Goal: Share content

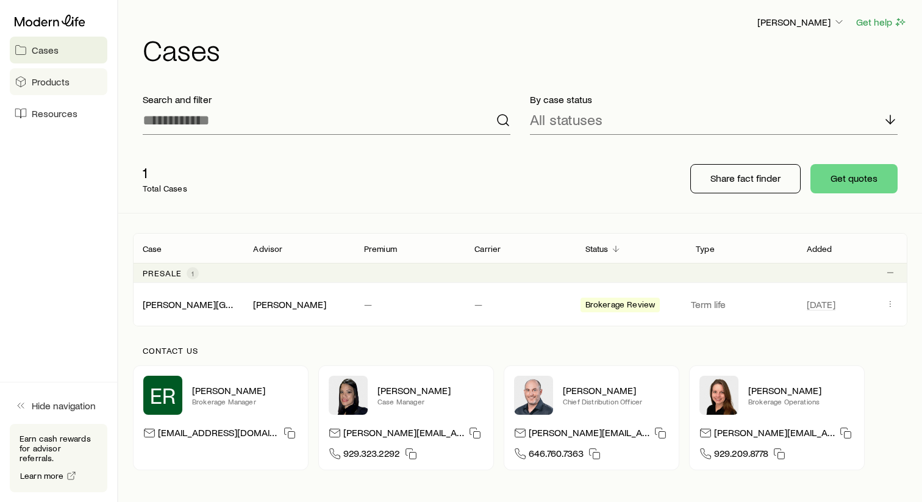
click at [68, 76] on link "Products" at bounding box center [59, 81] width 98 height 27
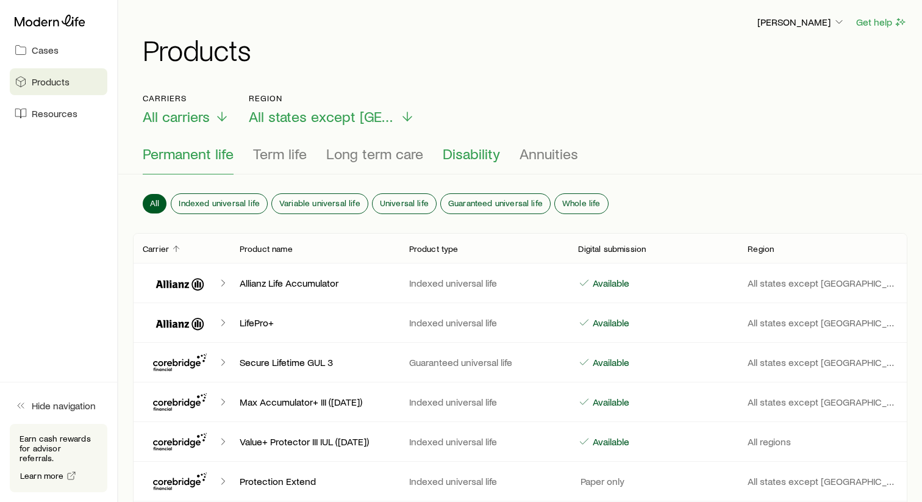
click at [479, 155] on span "Disability" at bounding box center [471, 153] width 57 height 17
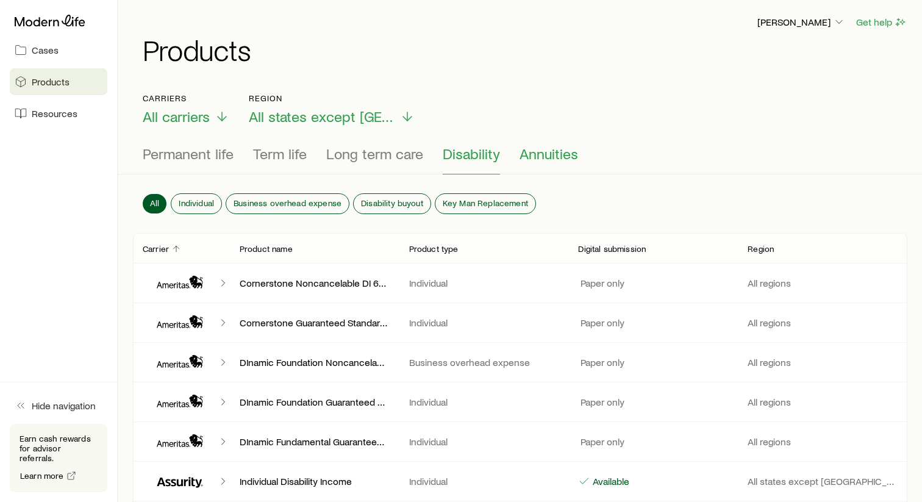
click at [552, 156] on span "Annuities" at bounding box center [549, 153] width 59 height 17
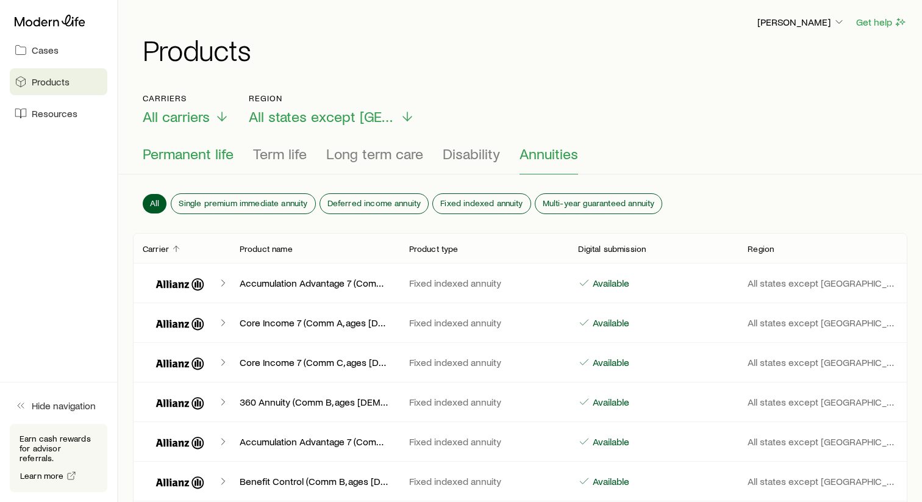
click at [207, 154] on span "Permanent life" at bounding box center [188, 153] width 91 height 17
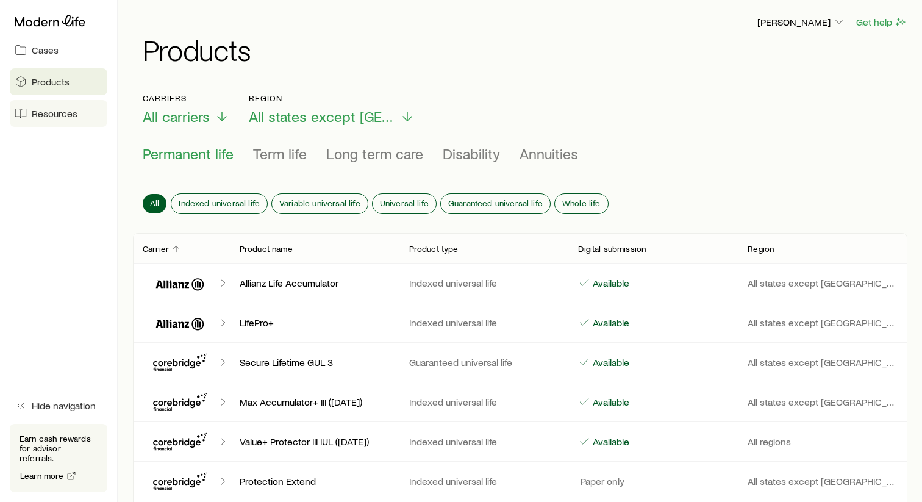
click at [85, 120] on link "Resources" at bounding box center [59, 113] width 98 height 27
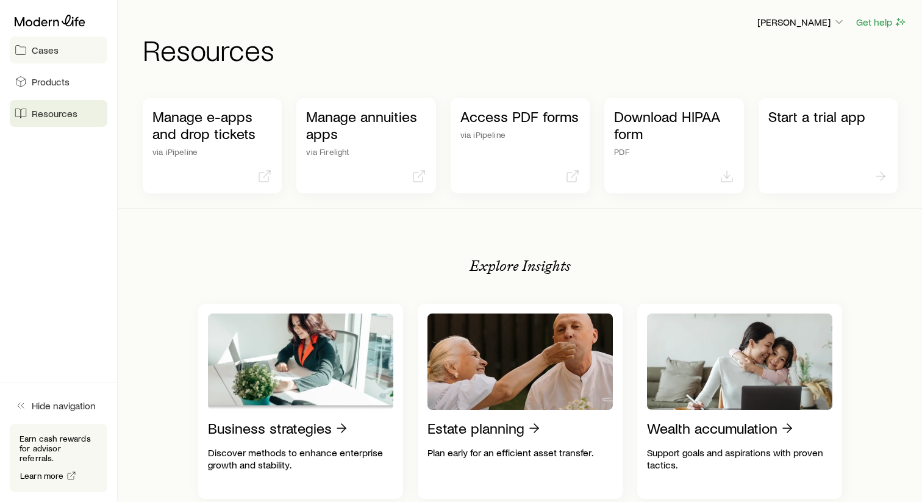
click at [52, 56] on link "Cases" at bounding box center [59, 50] width 98 height 27
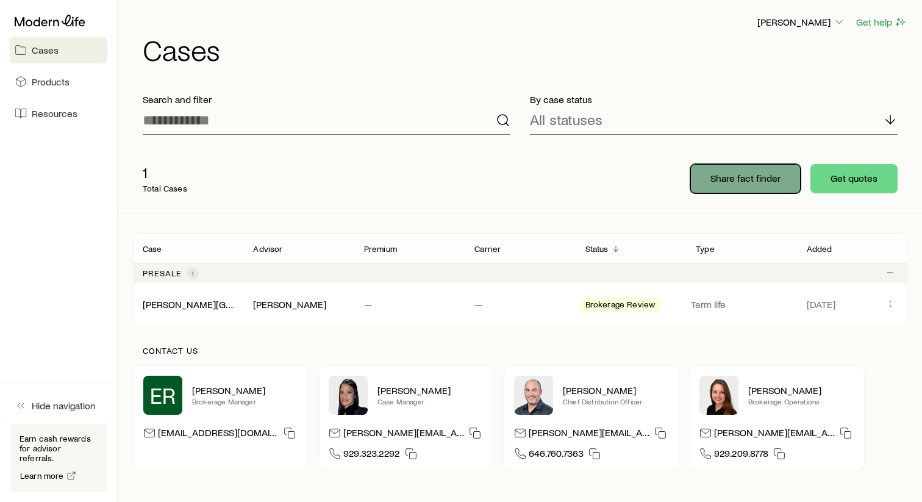
click at [756, 182] on p "Share fact finder" at bounding box center [746, 178] width 70 height 12
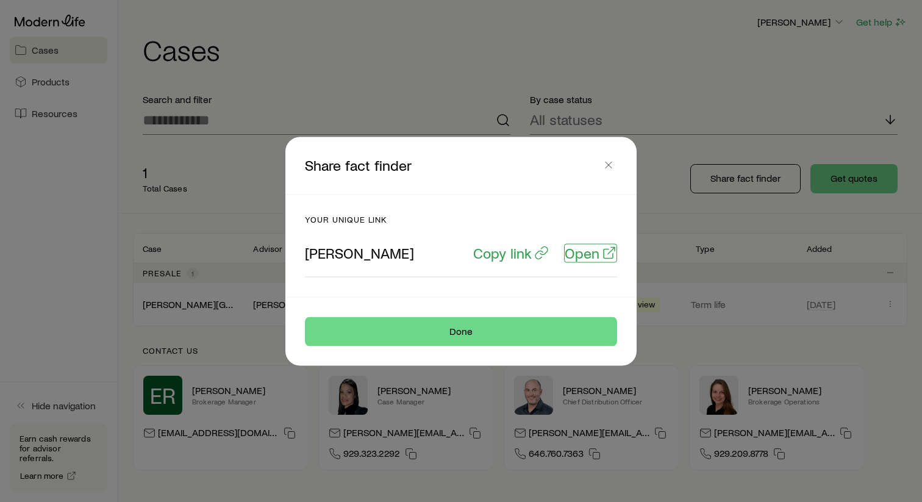
click at [578, 254] on p "Open" at bounding box center [582, 252] width 35 height 17
click at [524, 260] on p "Copy link" at bounding box center [502, 252] width 59 height 17
click at [604, 165] on icon "button" at bounding box center [609, 165] width 12 height 12
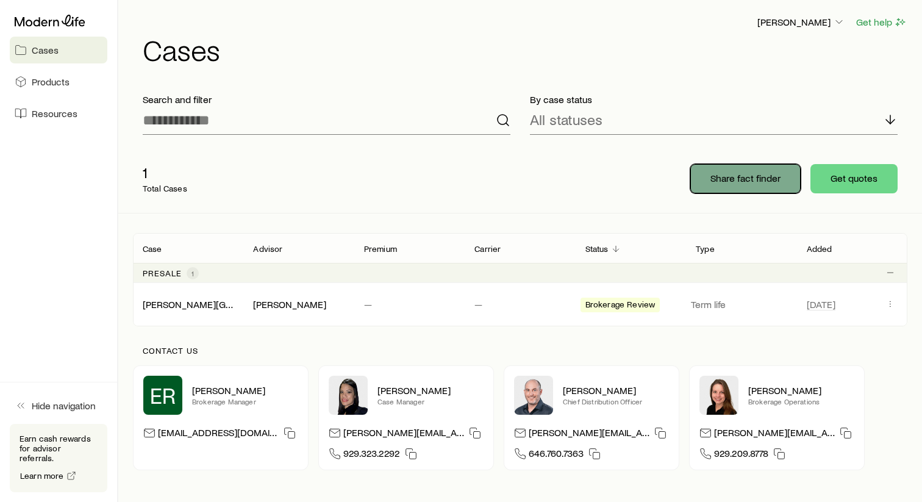
click at [774, 185] on button "Share fact finder" at bounding box center [746, 178] width 110 height 29
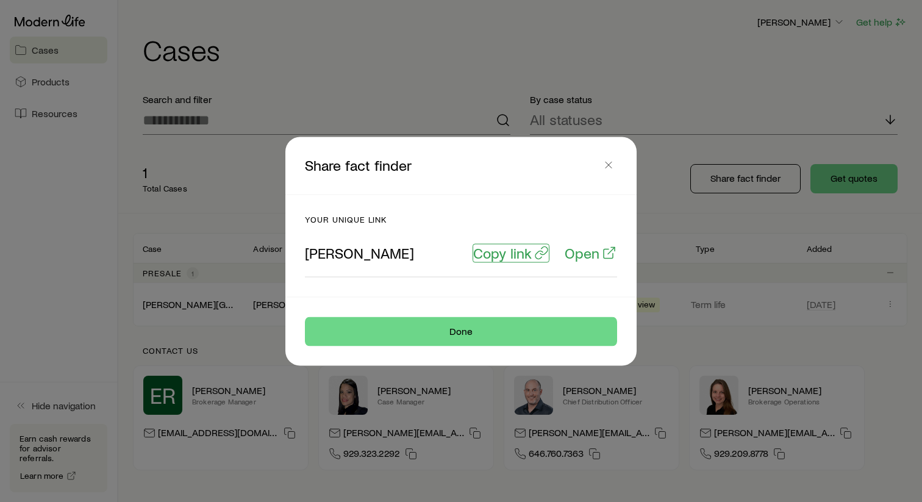
click at [499, 262] on button "Copy link" at bounding box center [511, 252] width 77 height 19
